Goal: Check status: Check status

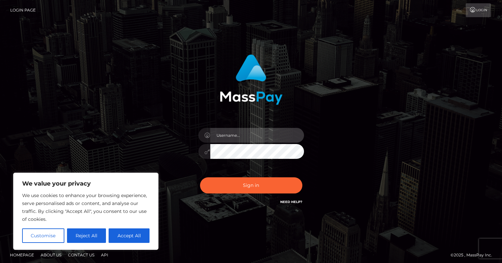
type input "kris.ams"
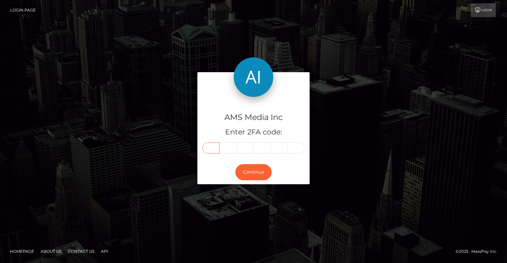
click at [212, 149] on input "text" at bounding box center [210, 148] width 17 height 11
type input "457659"
click at [256, 168] on button "Continue" at bounding box center [253, 172] width 36 height 16
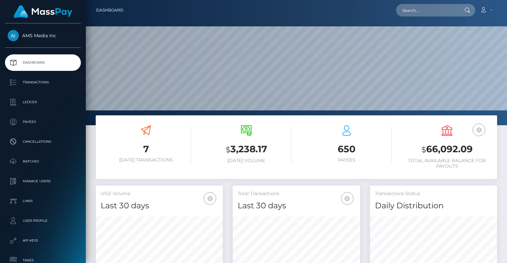
scroll to position [117, 127]
click at [422, 10] on input "text" at bounding box center [427, 10] width 62 height 13
paste input "133287"
click at [422, 11] on input "133287" at bounding box center [427, 10] width 62 height 13
drag, startPoint x: 439, startPoint y: 9, endPoint x: 386, endPoint y: 9, distance: 52.8
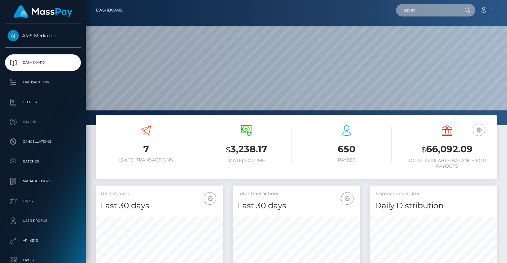
click at [386, 9] on div "133287 Loading... Loading... Account Edit Profile Logout" at bounding box center [313, 10] width 368 height 14
type input "133287"
